Goal: Navigation & Orientation: Find specific page/section

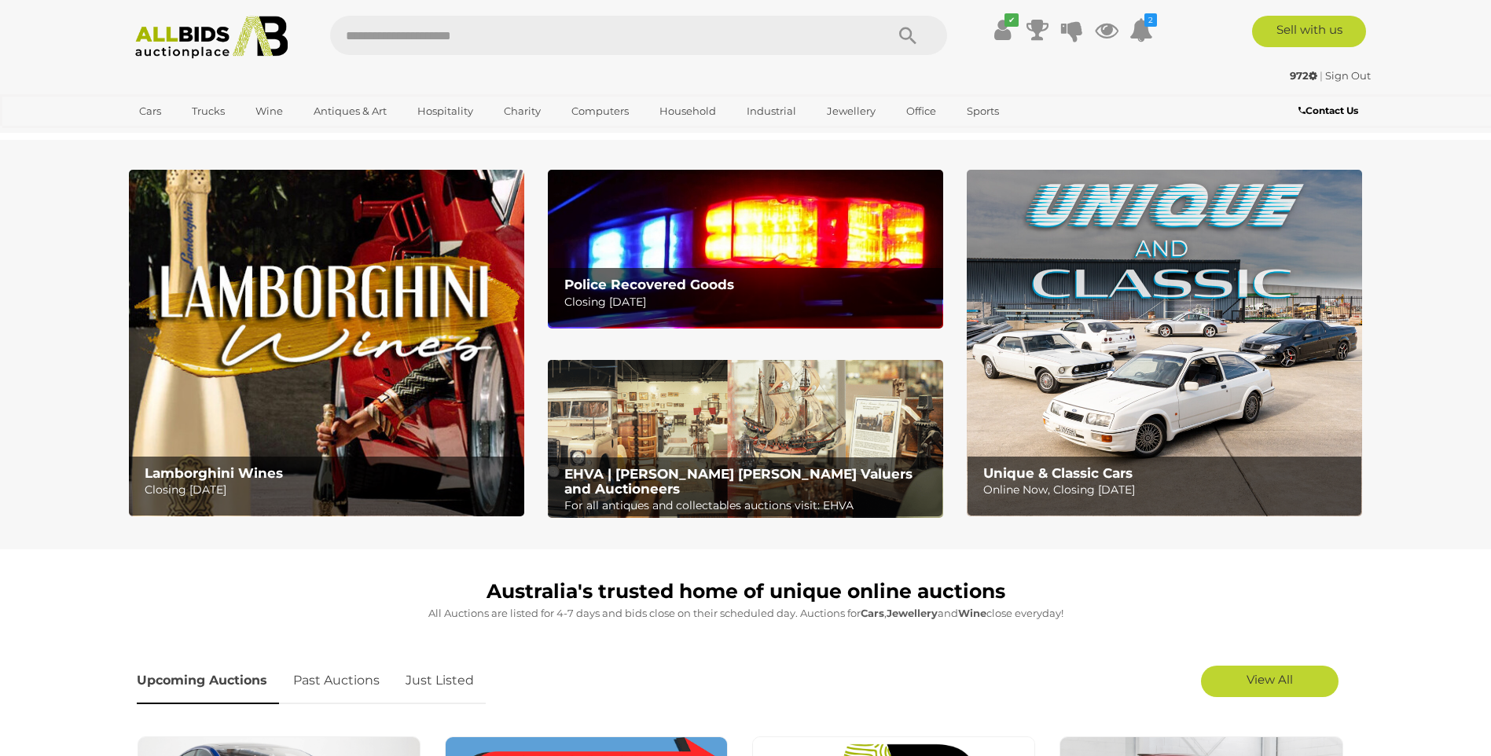
click at [1125, 345] on img at bounding box center [1164, 343] width 395 height 347
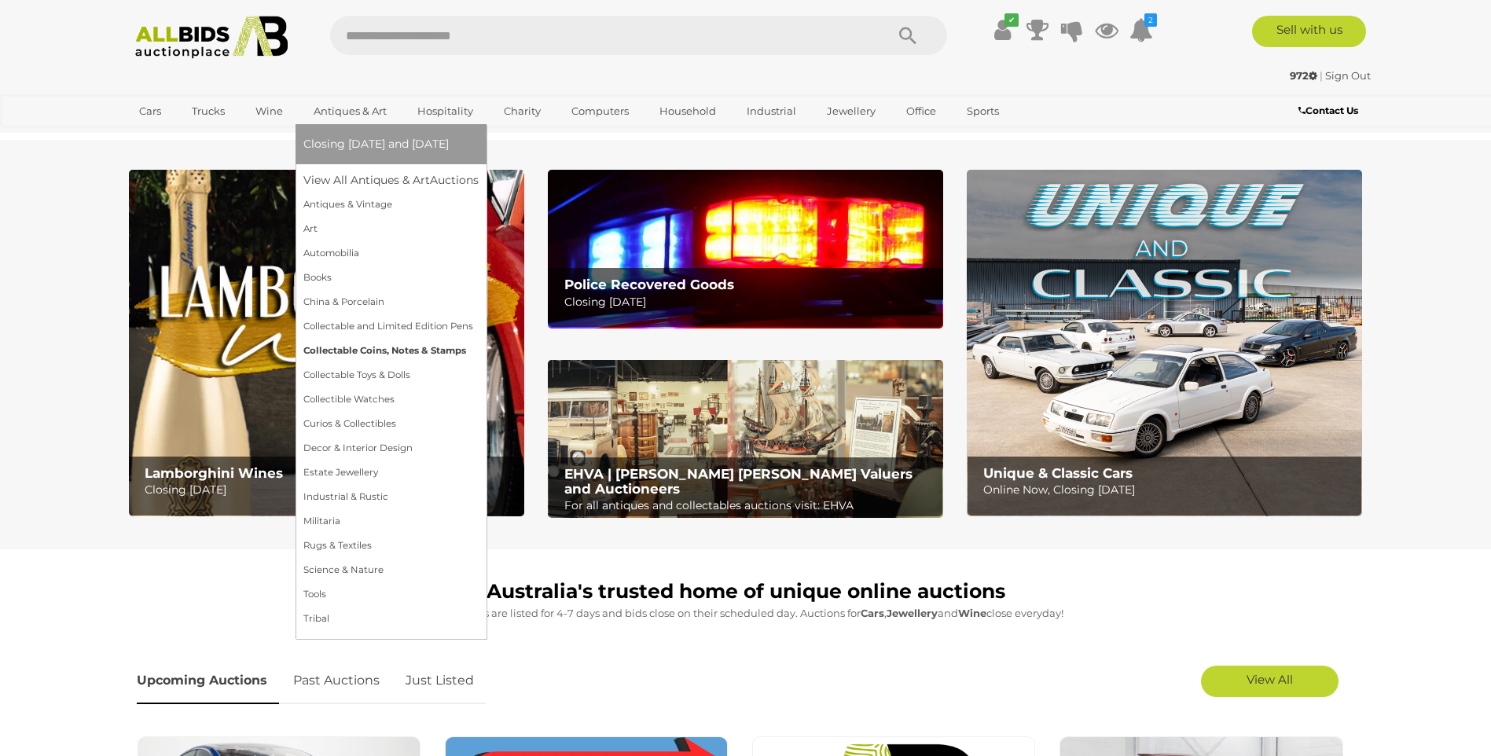
click at [348, 351] on link "Collectable Coins, Notes & Stamps" at bounding box center [390, 351] width 175 height 24
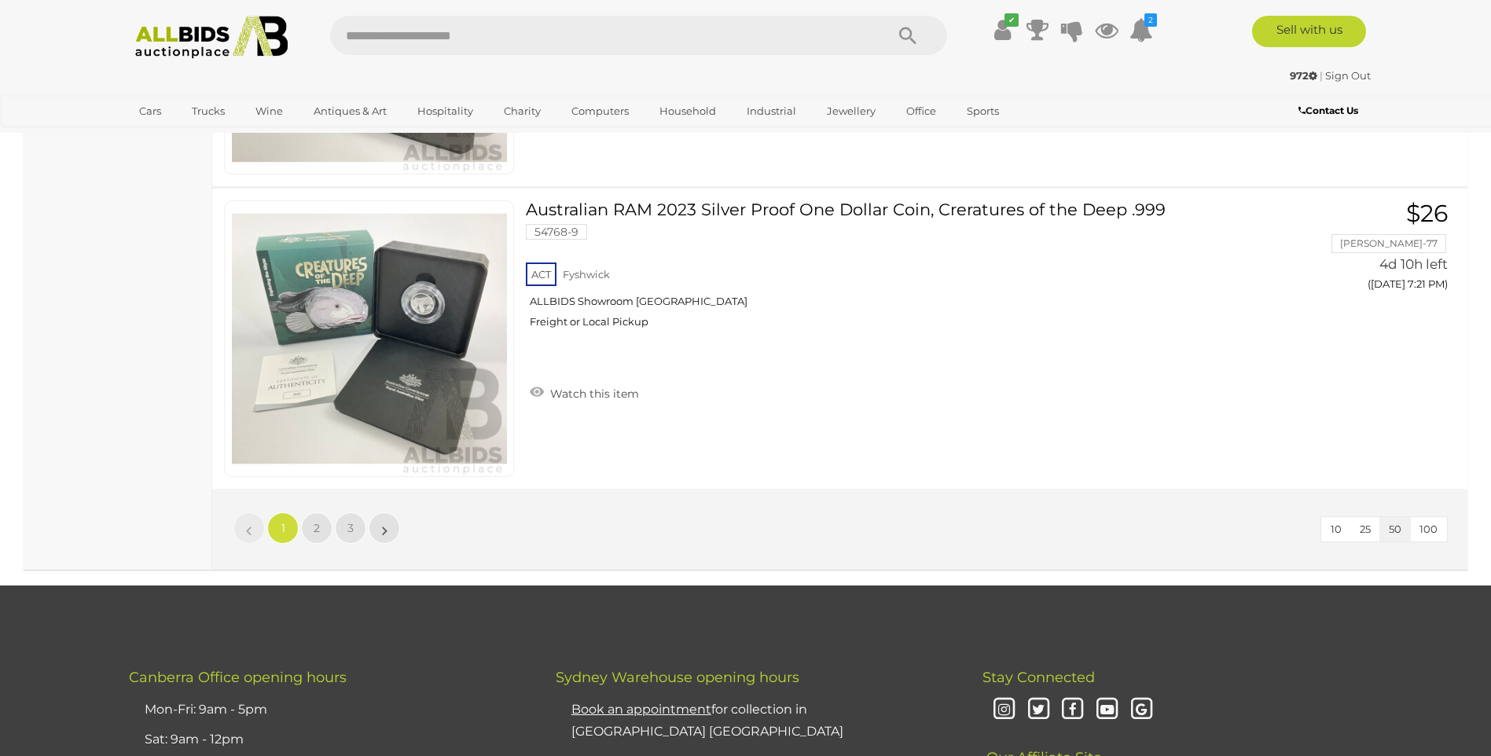
scroll to position [15021, 0]
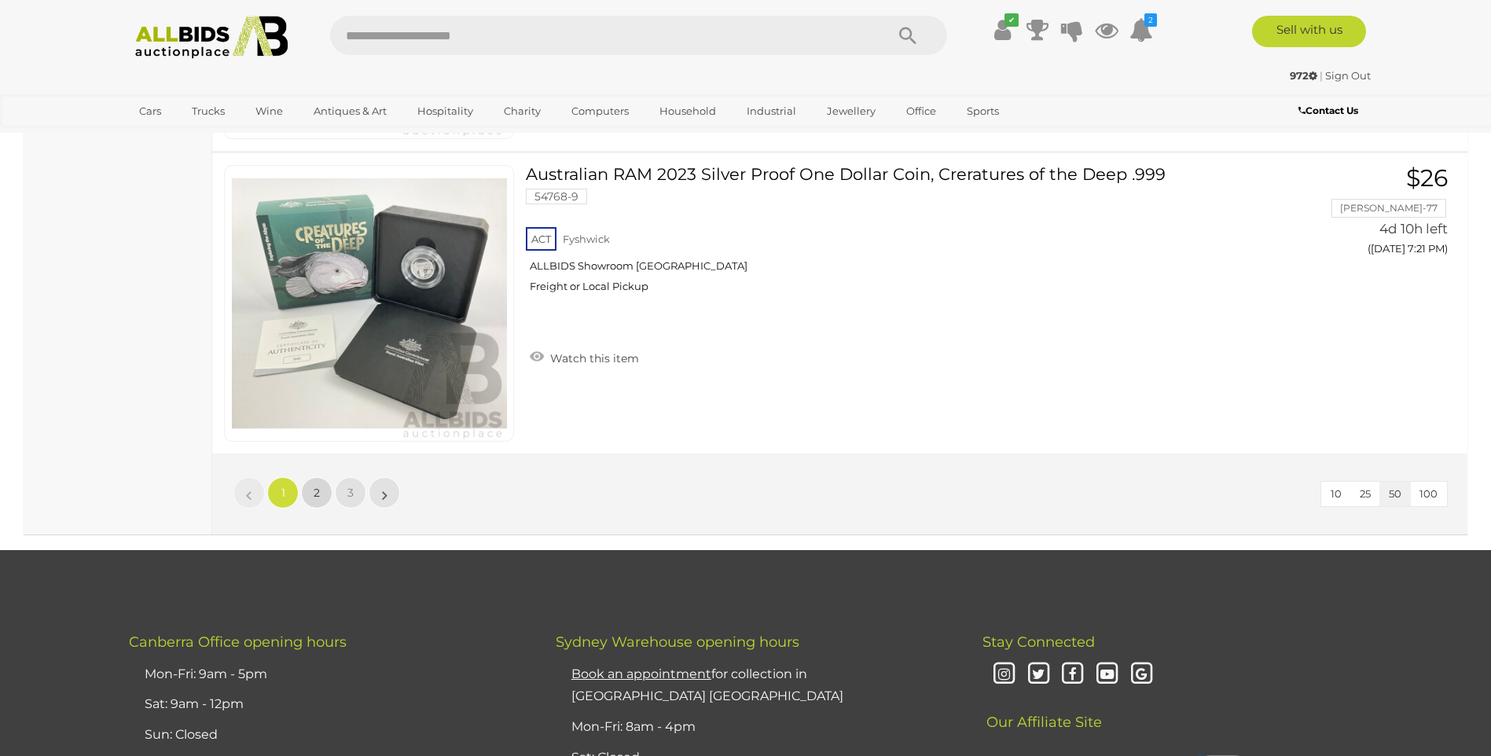
click at [313, 492] on link "2" at bounding box center [316, 492] width 31 height 31
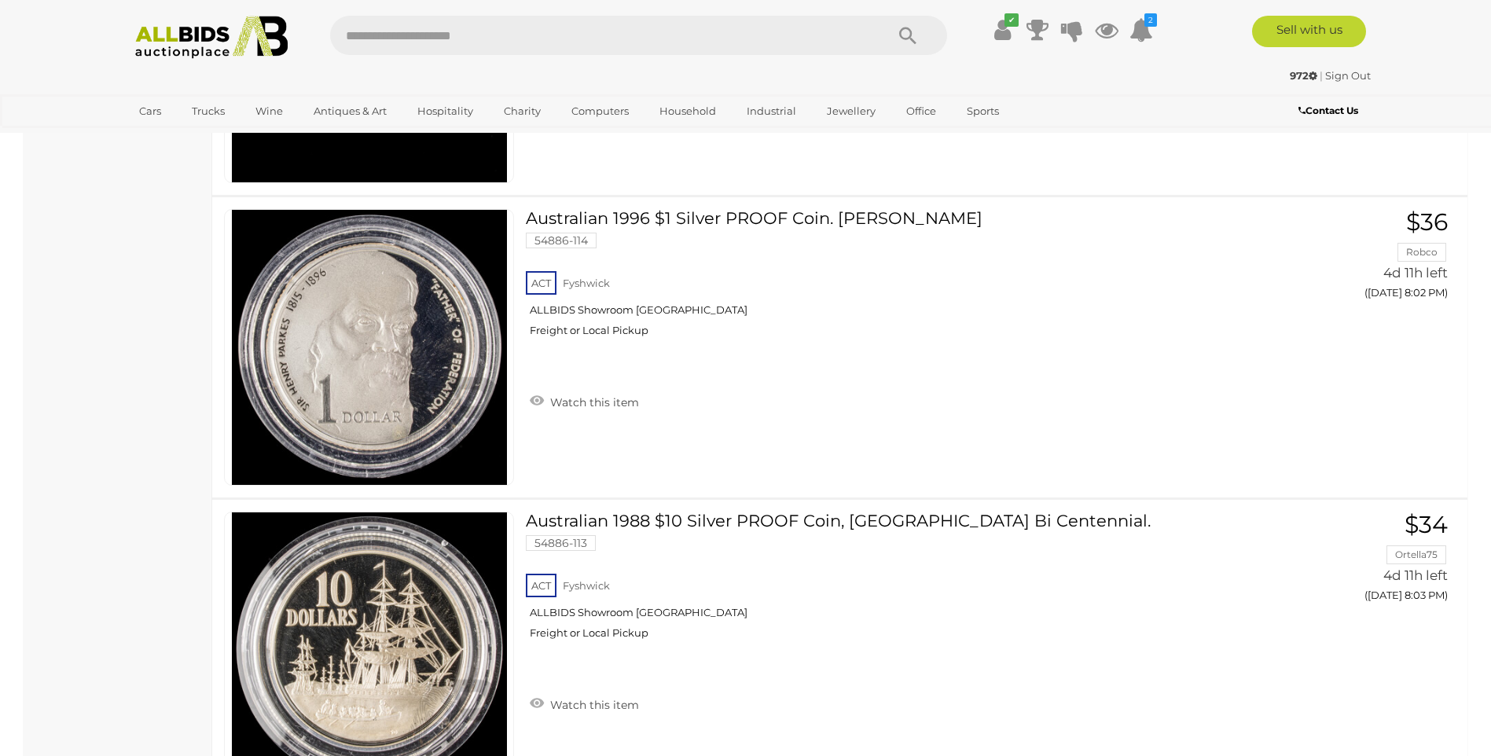
scroll to position [11167, 0]
